Goal: Task Accomplishment & Management: Complete application form

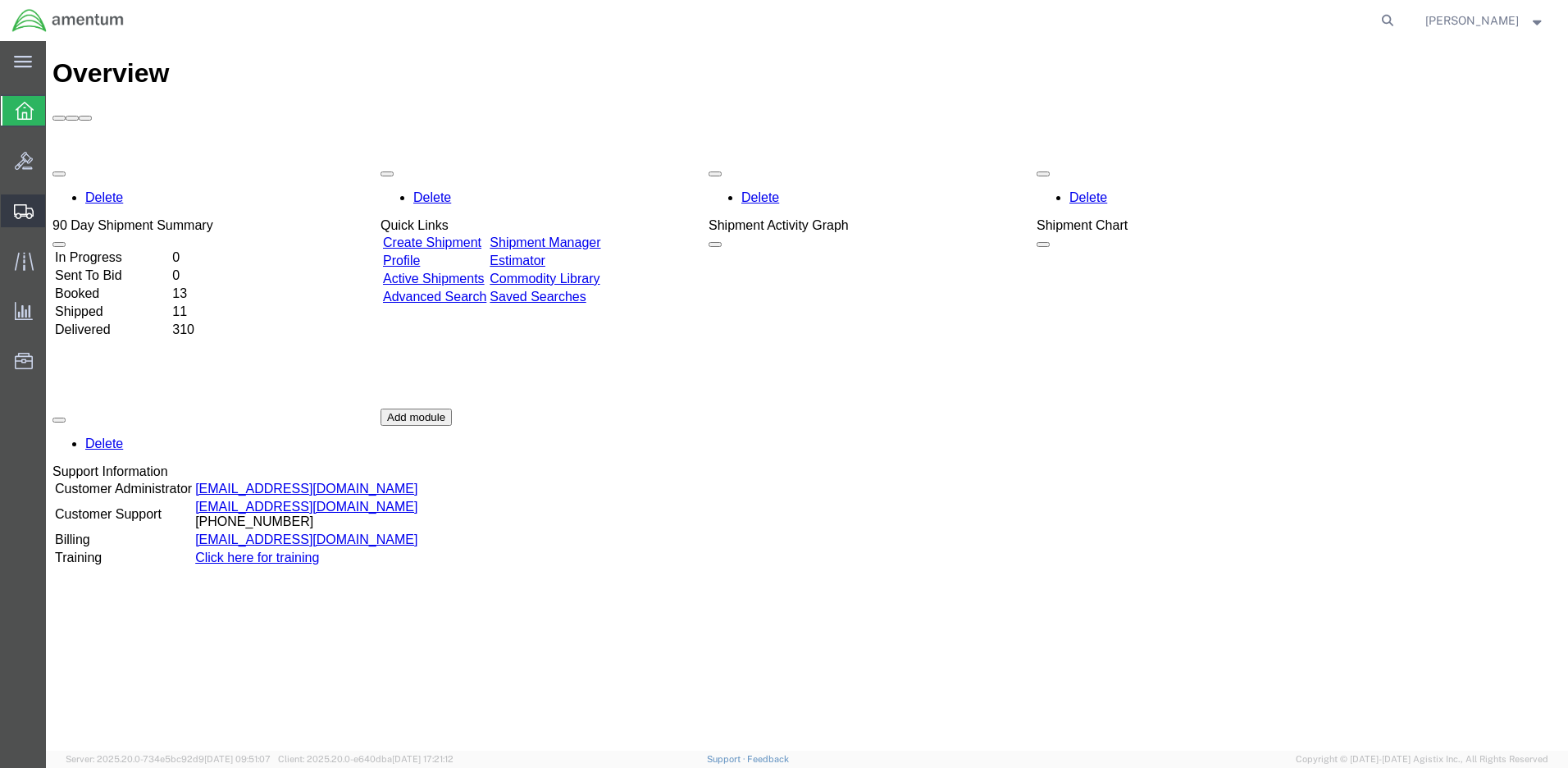
click at [0, 0] on span "Create Shipment" at bounding box center [0, 0] width 0 height 0
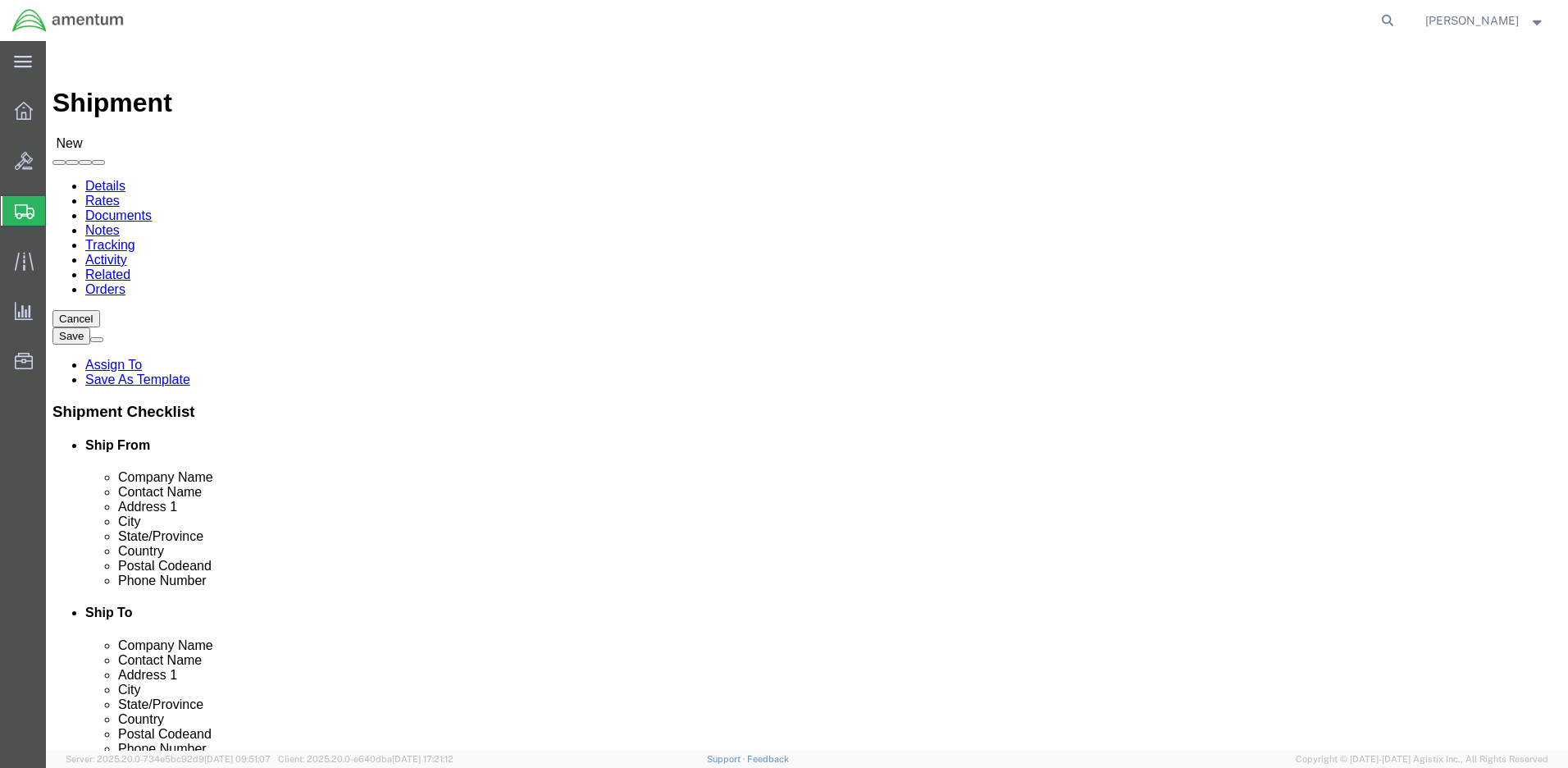
select select
click input "text"
type input "[PERSON_NAME]"
click p "- Amentum - ([PERSON_NAME]***) BLDG [STREET_ADDRESS][PERSON_NAME] Defrenn Army …"
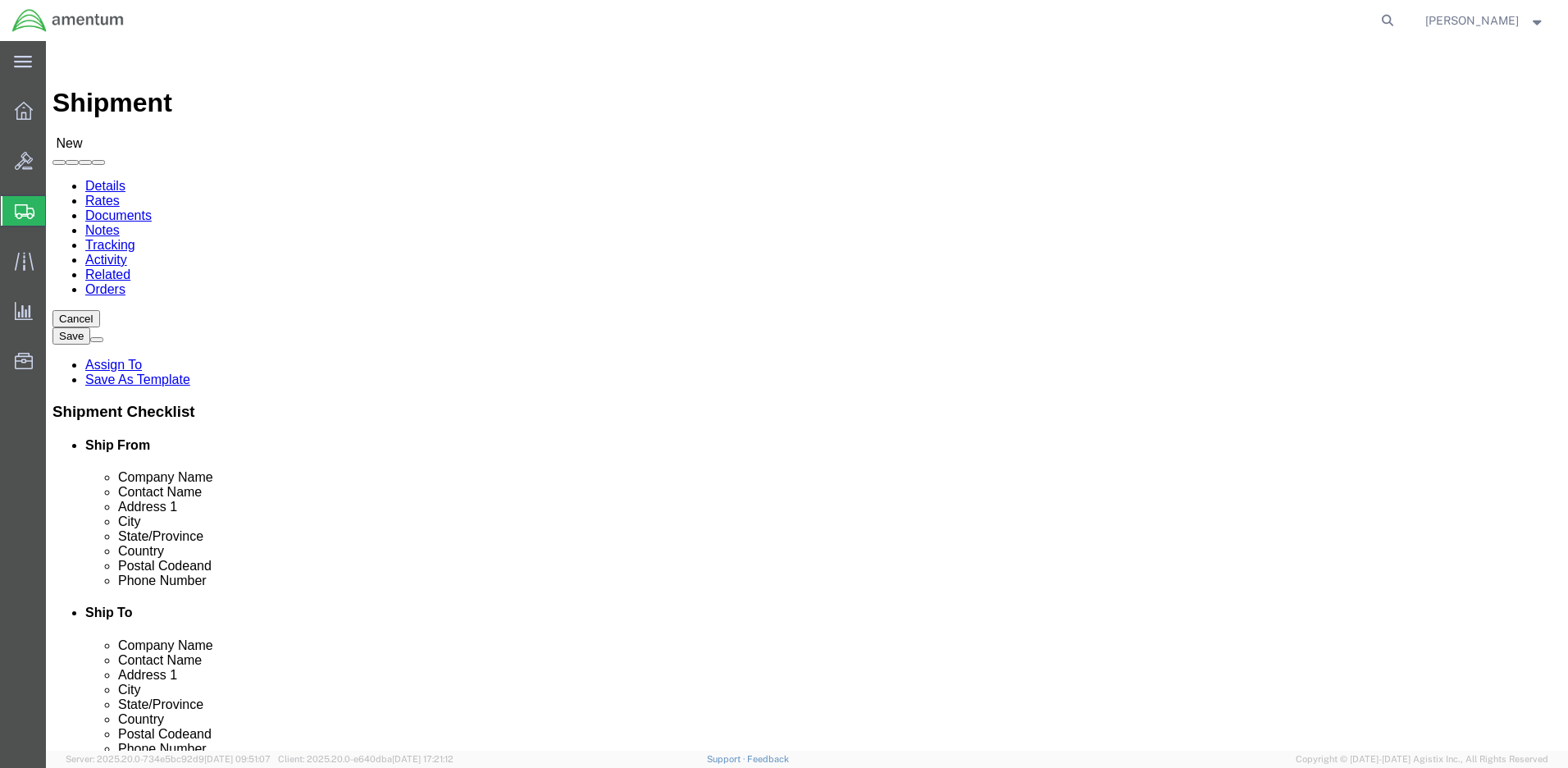
select select "[GEOGRAPHIC_DATA]"
type input "[PERSON_NAME]"
click input "text"
type input "F"
type input "IT"
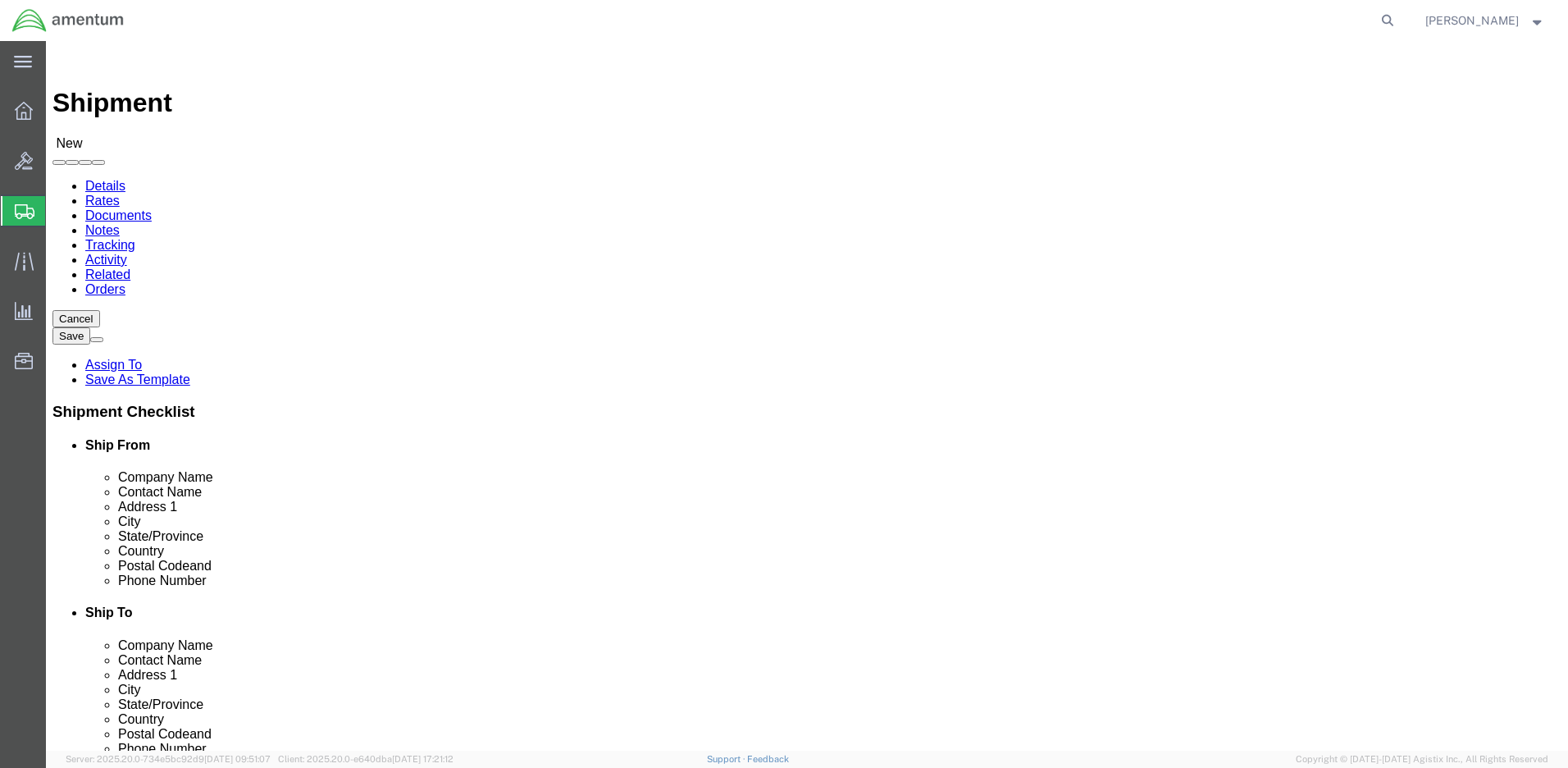
click p "- Amentum - (Attn: IT Equipment Returns) [STREET_ADDRESS] , 12:00 AM - 12:00 AM"
select select "[GEOGRAPHIC_DATA]"
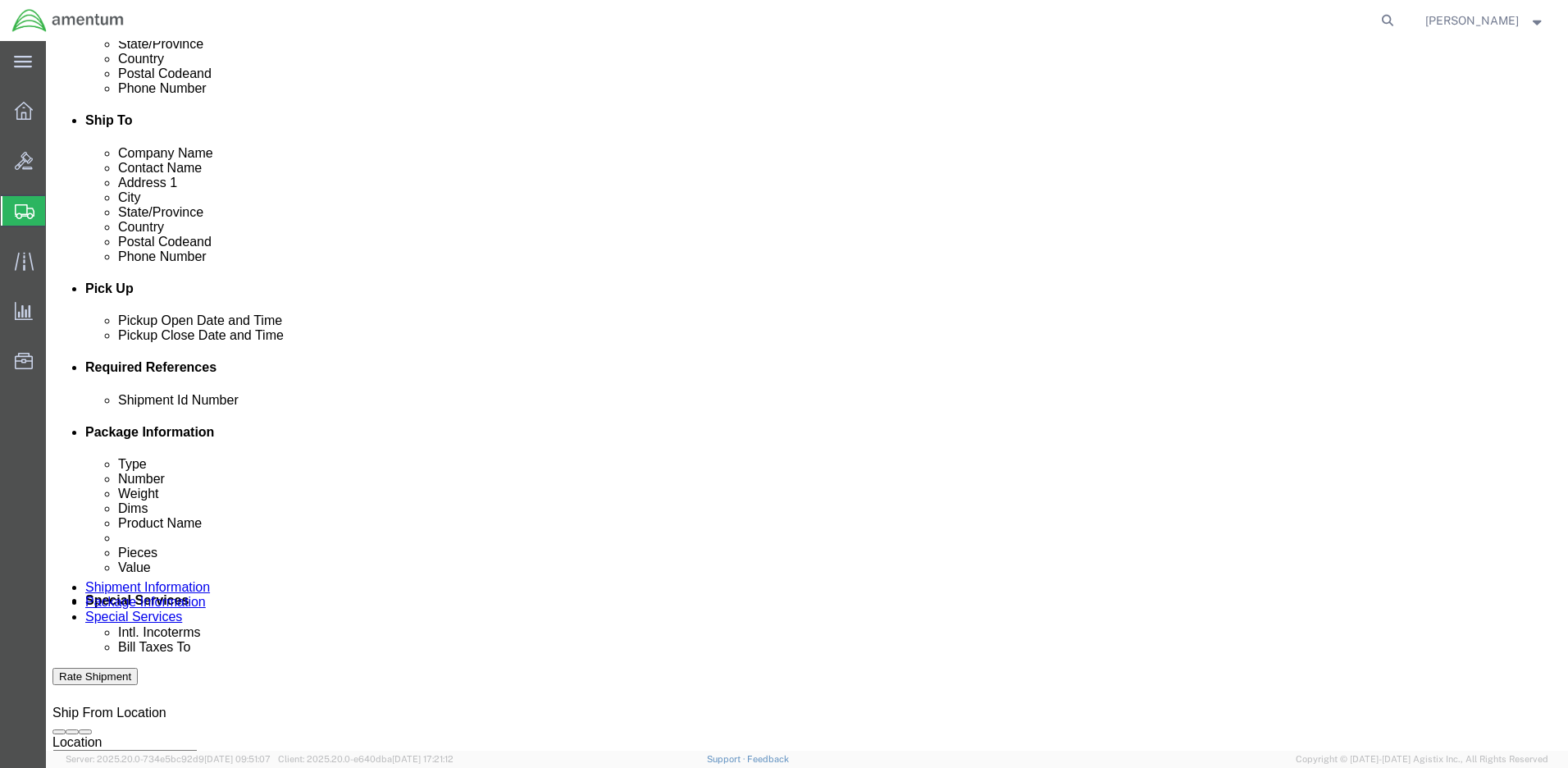
type input "Attn: IT Equipment Returns"
click input "text"
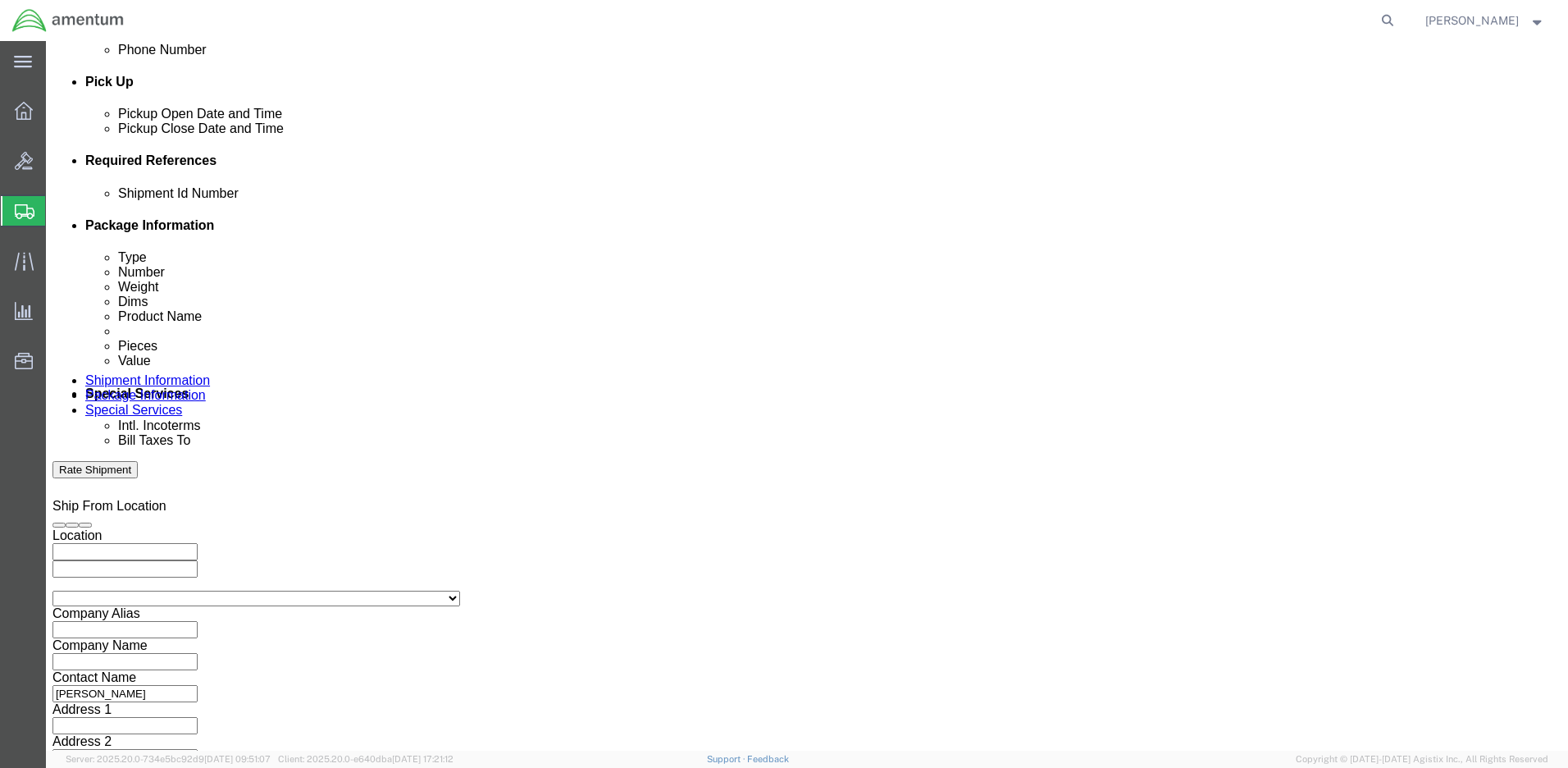
type input "[DOMAIN_NAME]"
click button "Continue"
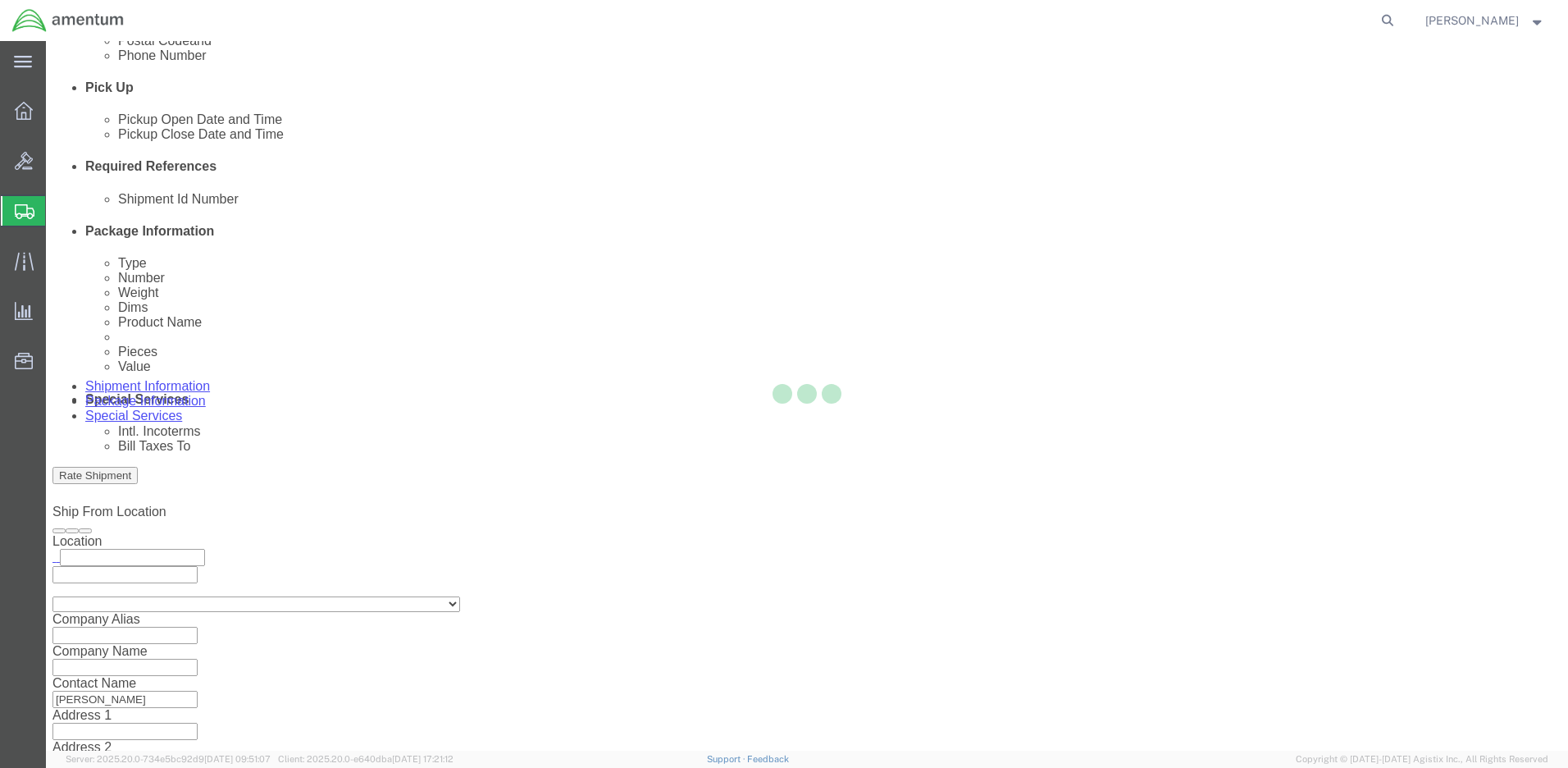
select select "CBOX"
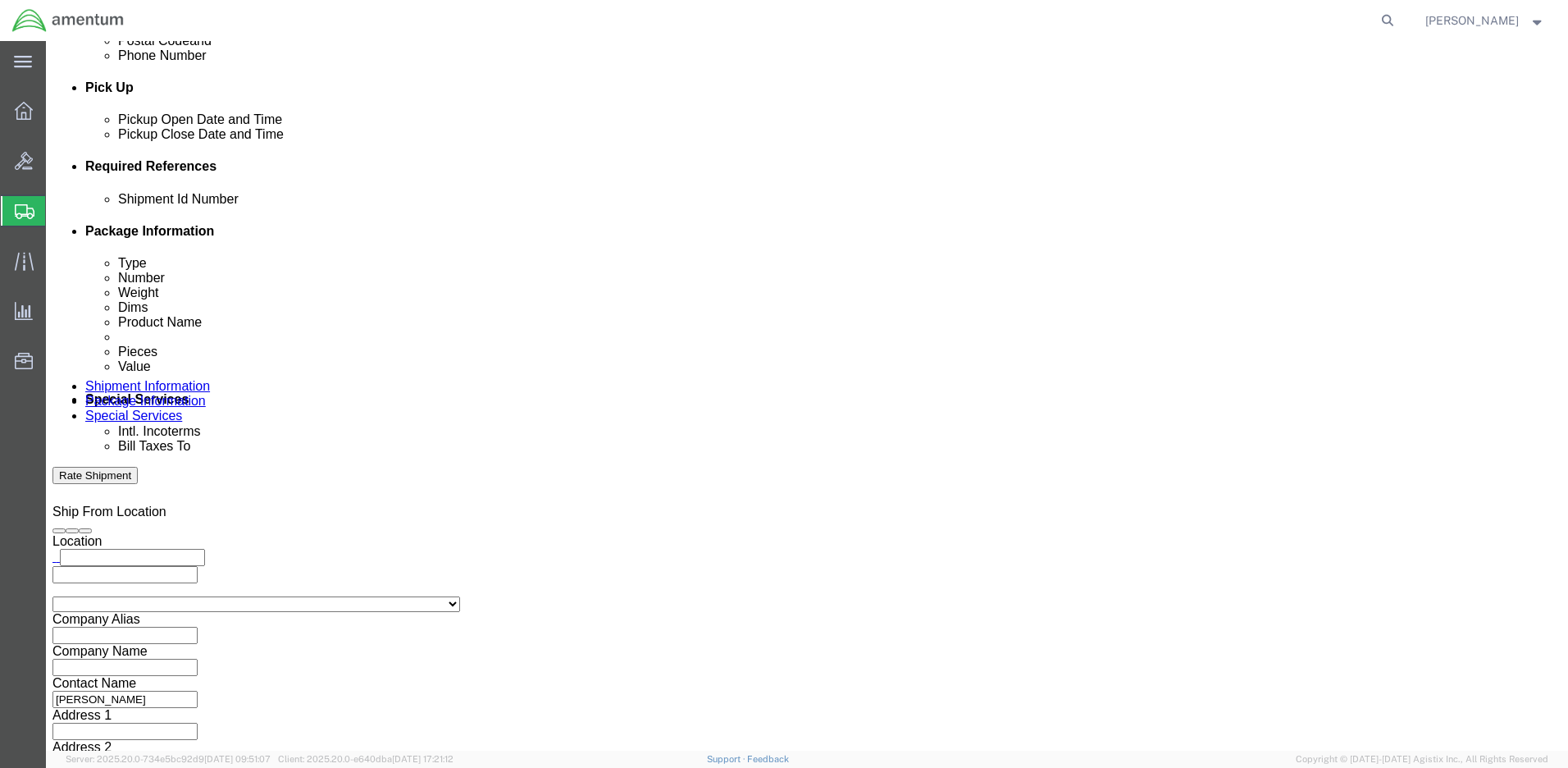
click input "text"
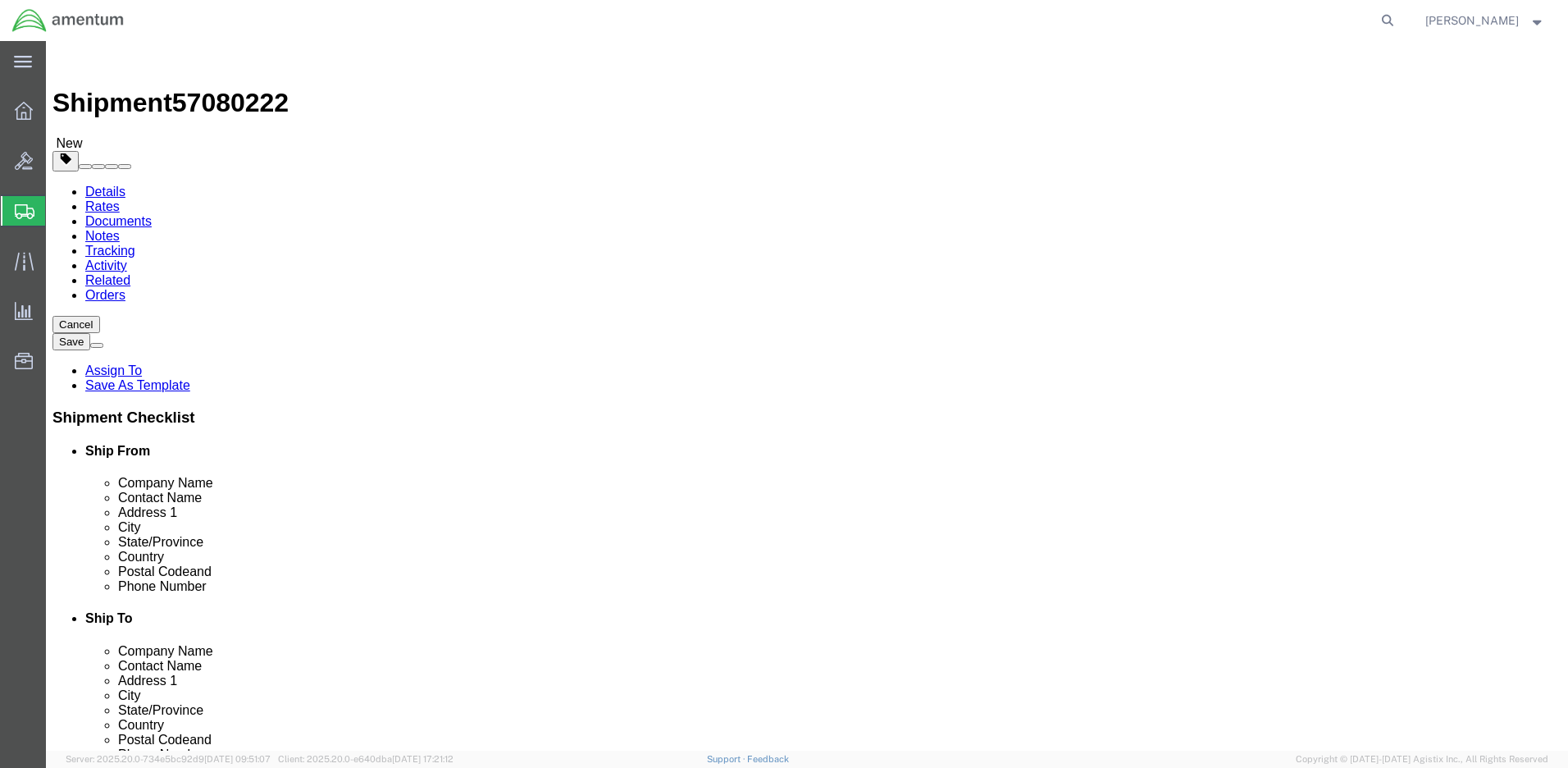
type input "17"
type input "16"
type input "3"
type input "6.0"
click link "Add Content"
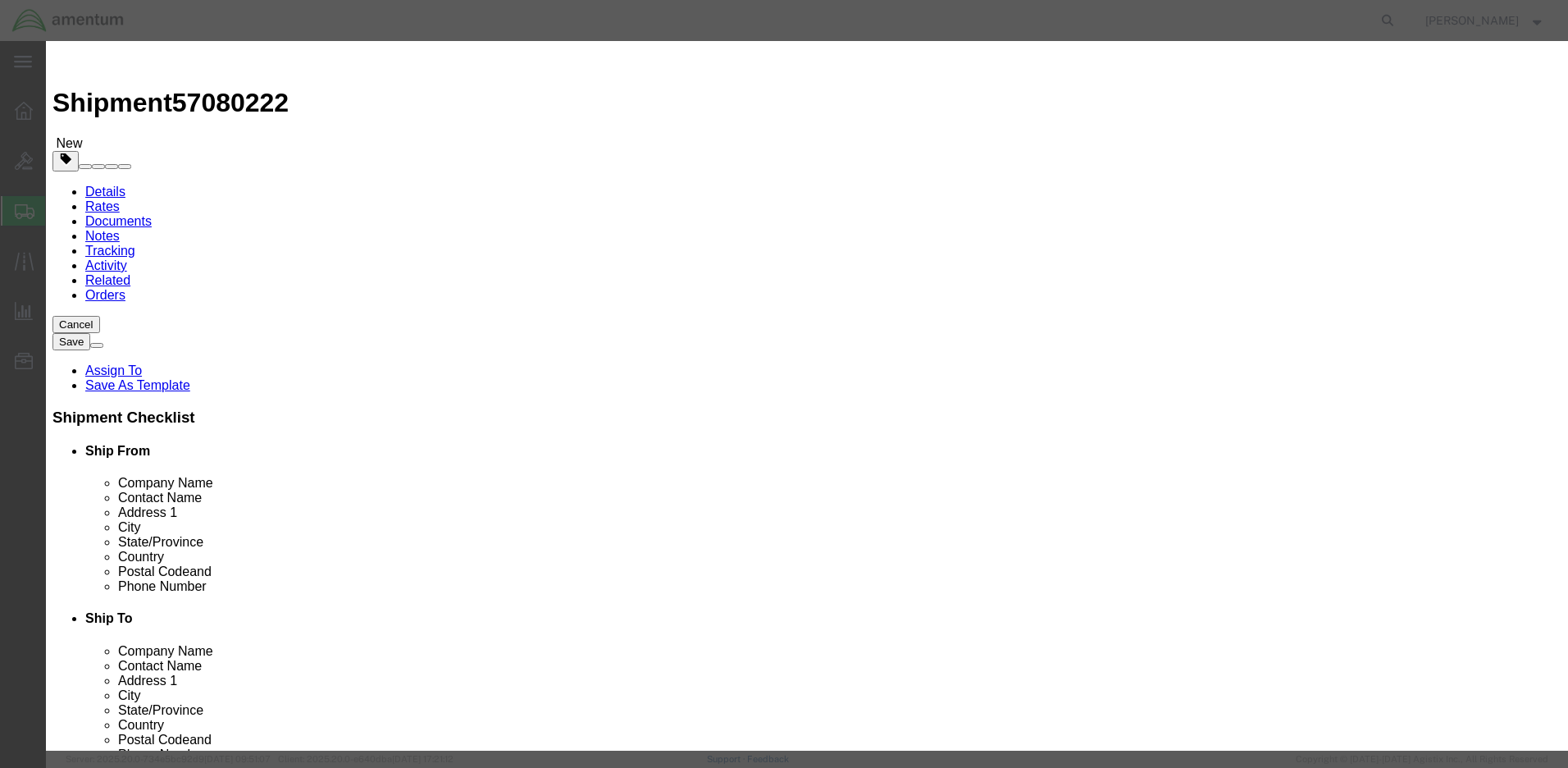
click input "text"
type input "Laptop"
type input "1"
type input "100.00"
select select "50"
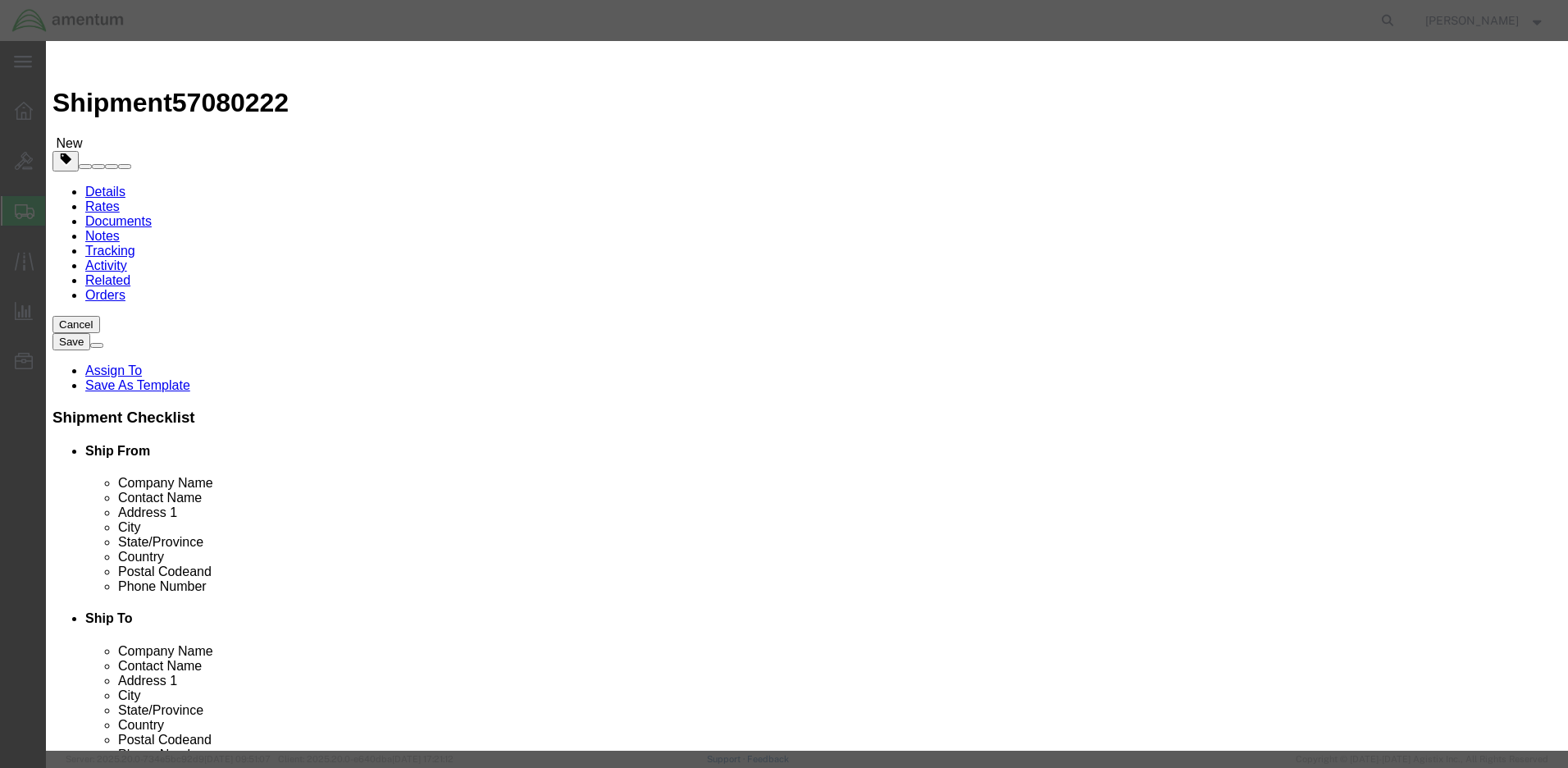
click textarea
paste textarea "AMEN0184"
type textarea "AMEN0184"
click input "text"
paste input "2TK132054G"
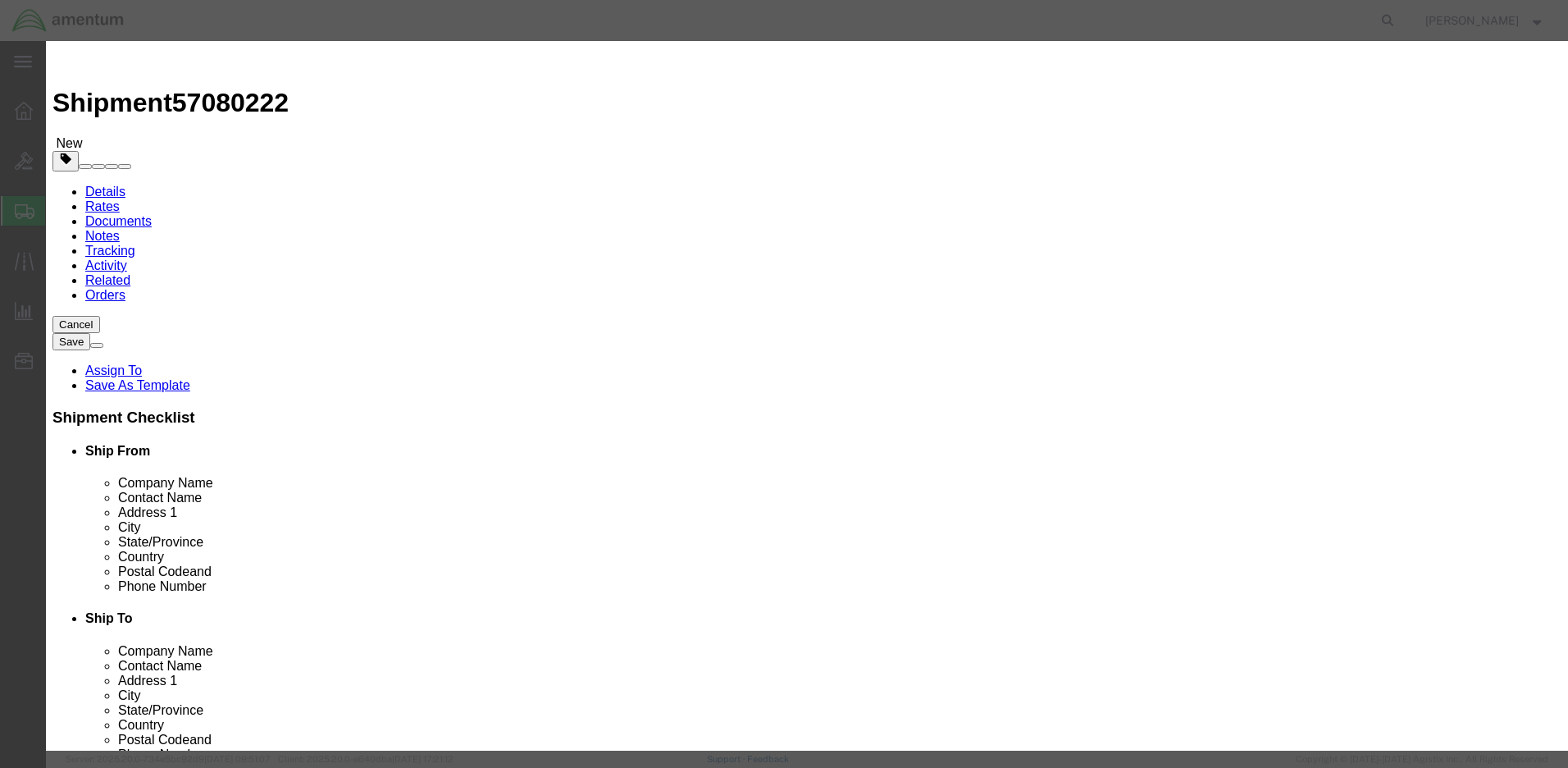
type input "2TK132054G"
select select "US"
click button "Save & Close"
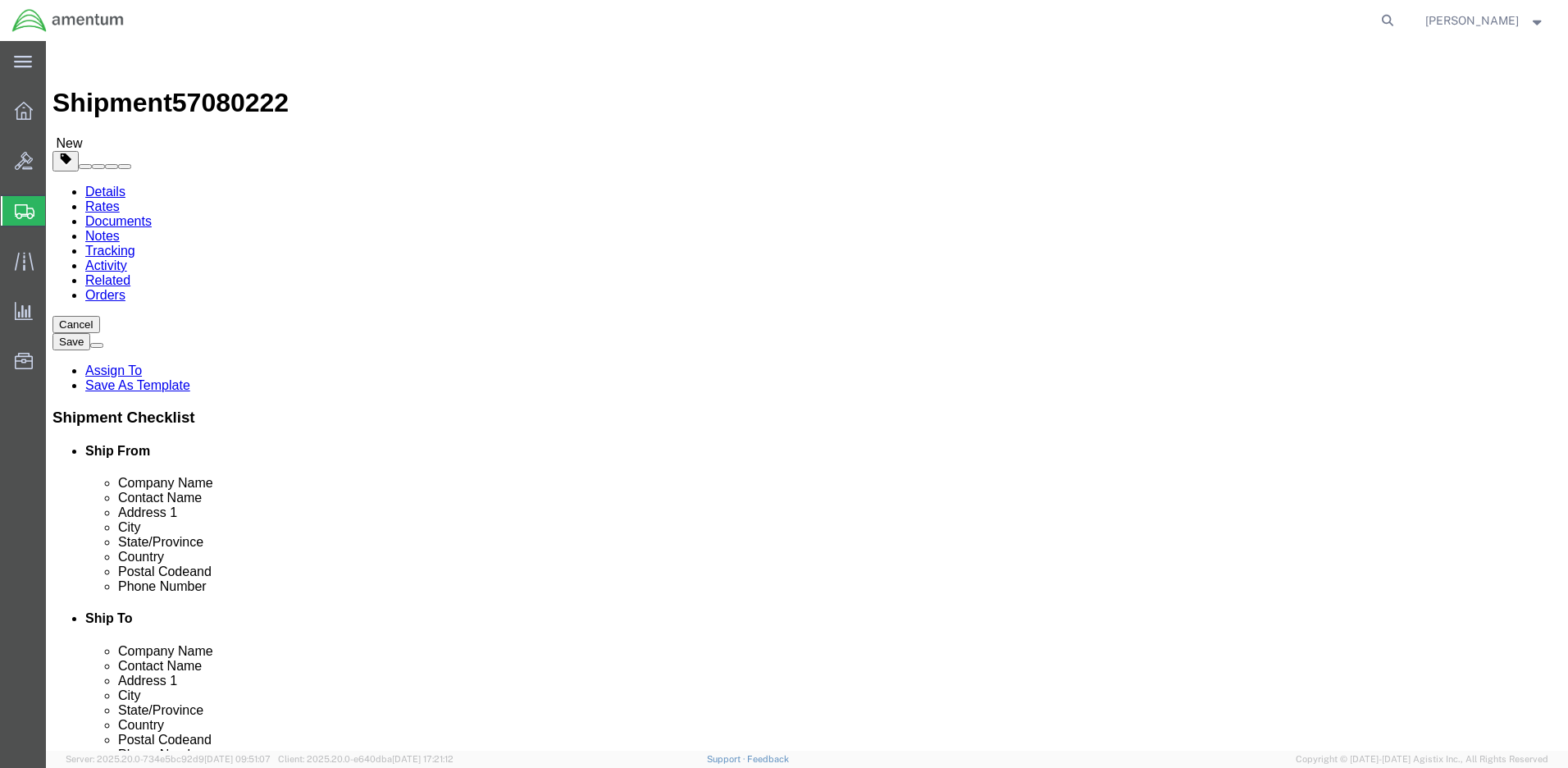
click button "Rate Shipment"
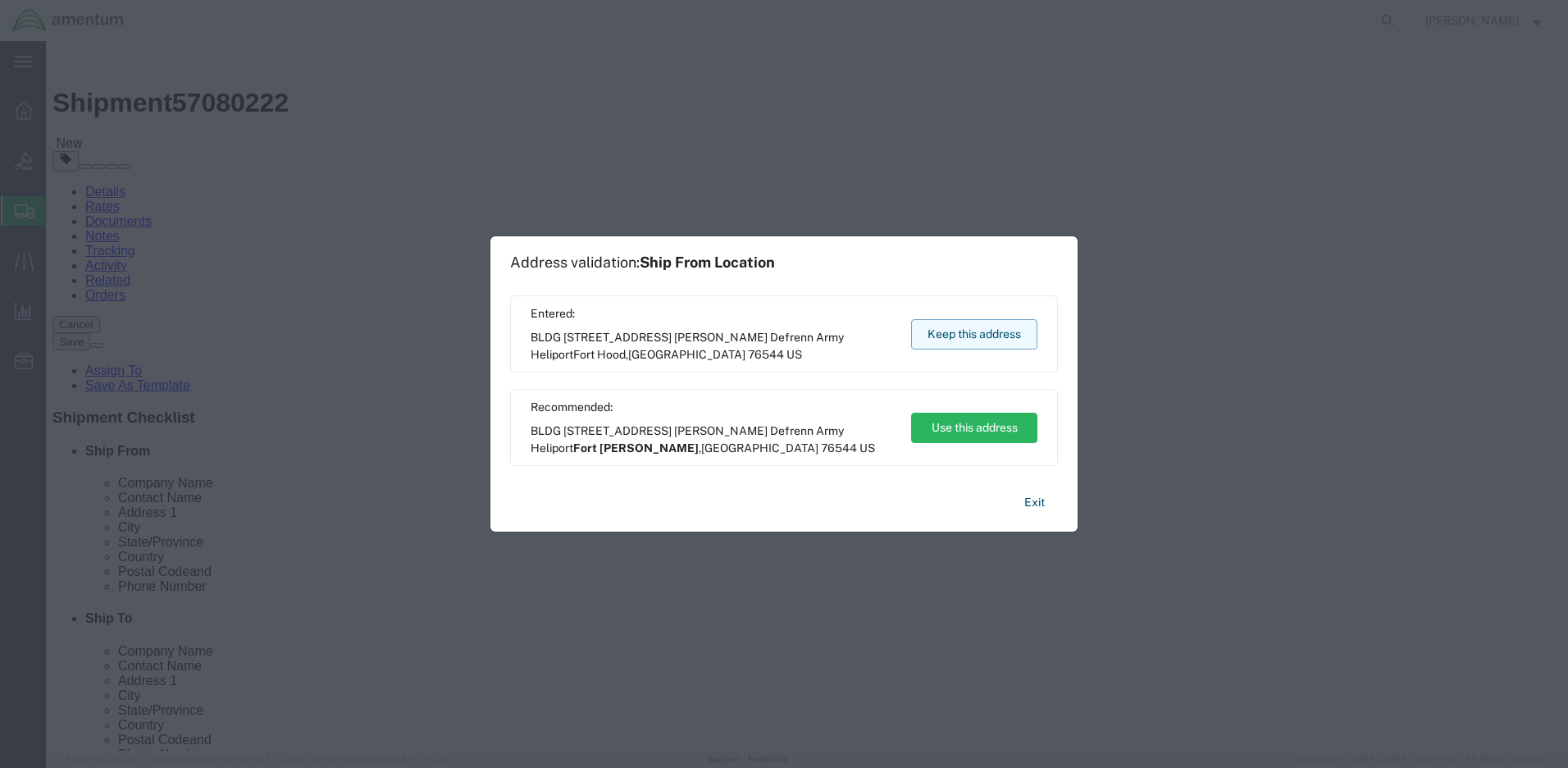
click at [930, 334] on button "Keep this address" at bounding box center [974, 333] width 127 height 30
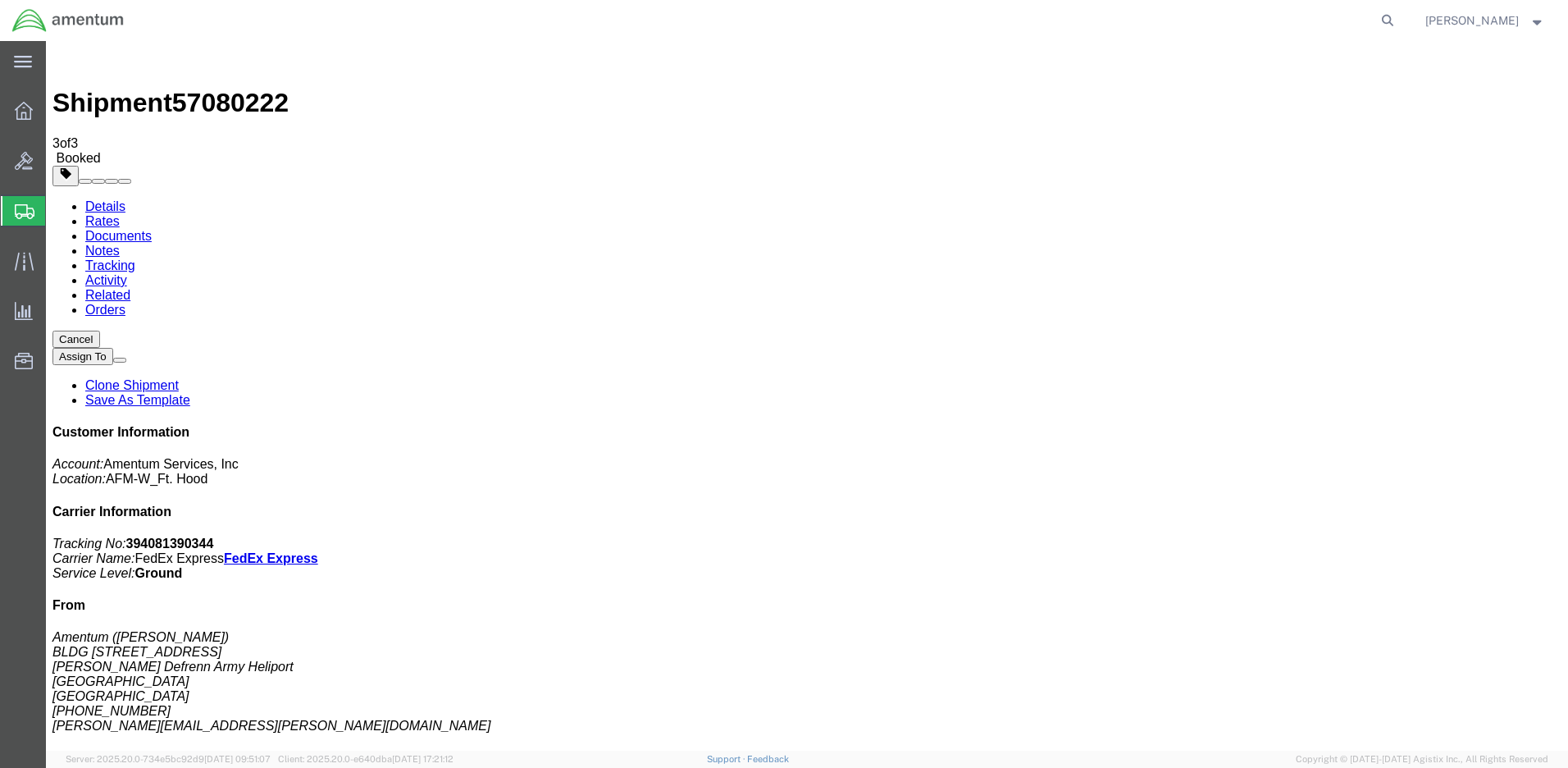
click at [0, 0] on span "Create Shipment" at bounding box center [0, 0] width 0 height 0
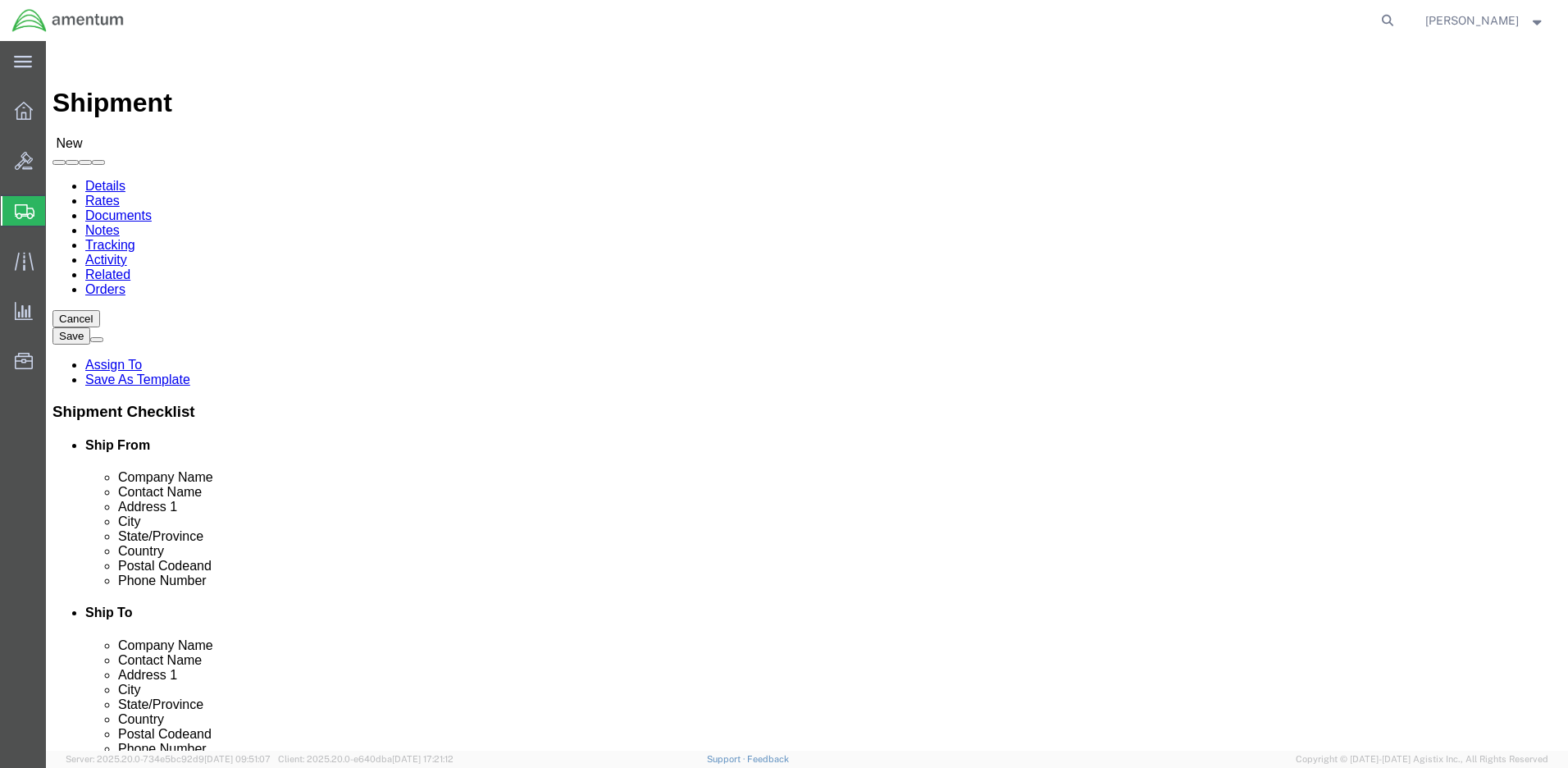
click input "text"
type input "[PERSON_NAME]"
click p "- Amentum - ([PERSON_NAME]/[PERSON_NAME]) BLDG. [STREET_ADDRESS]"
select select "WA"
type input "[PERSON_NAME]/[PERSON_NAME]"
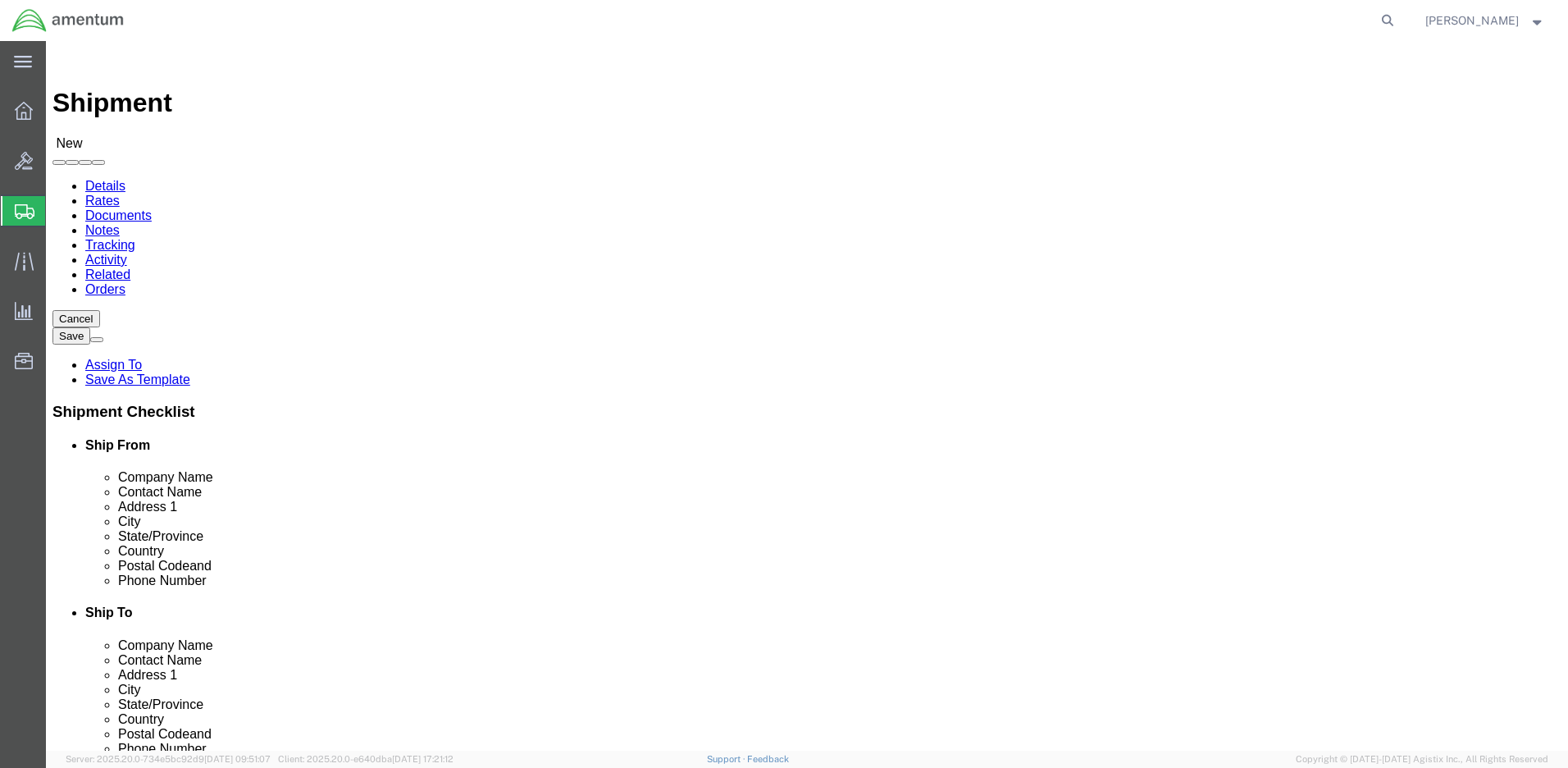
click input "text"
type input "Amentum"
click label "Contact Name"
click input "text"
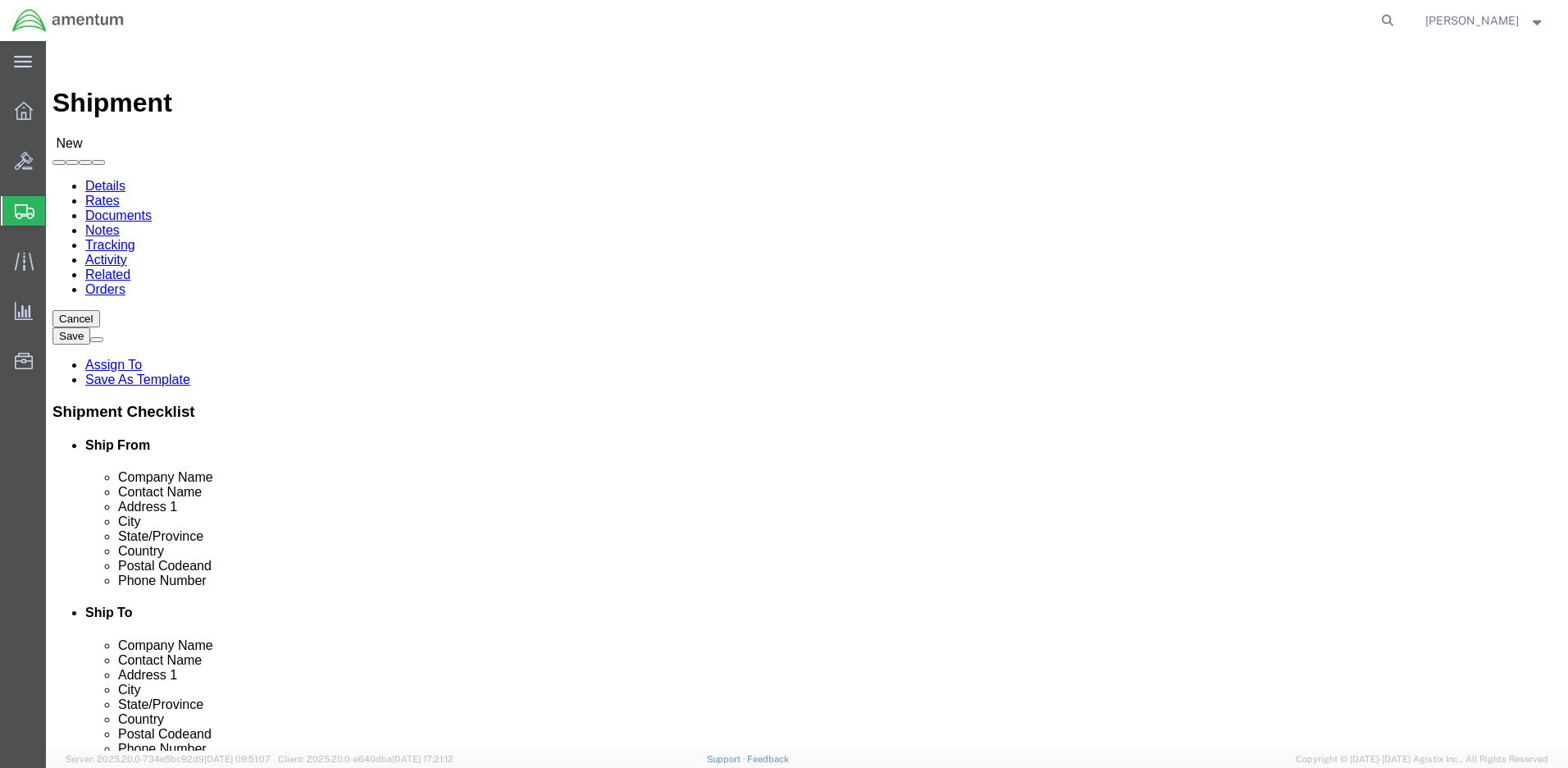
click input "text"
type input "BL"
click input "text"
type input "[PERSON_NAME]"
click input "BLDG 6940 [PERSON_NAME]"
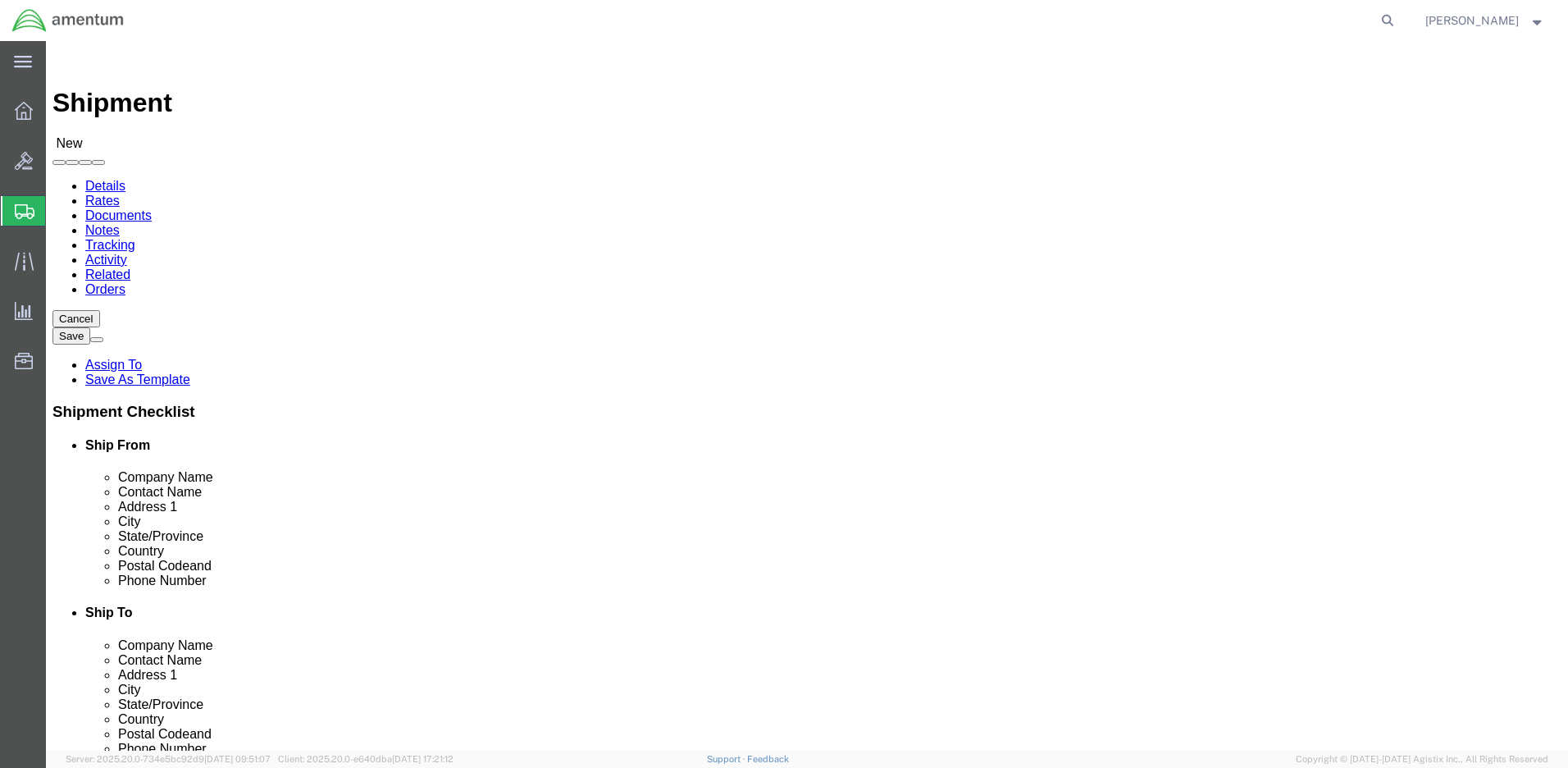
type input "BLDG [STREET_ADDRESS][PERSON_NAME]"
